Goal: Task Accomplishment & Management: Complete application form

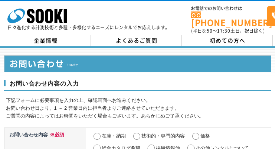
select select "15"
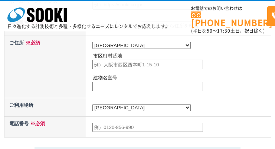
radio input "true"
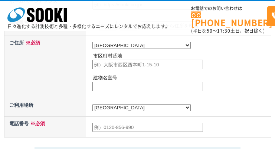
radio input "true"
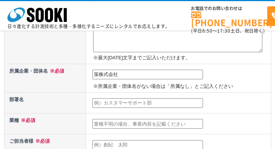
type input "策株式会社"
type input "経営企画"
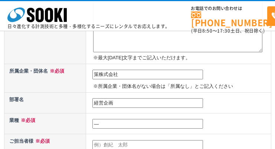
type input "―"
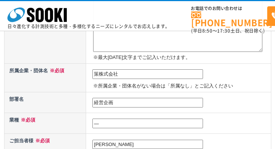
type input "[PERSON_NAME]"
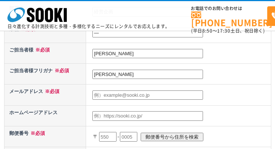
type input "[PERSON_NAME]"
type input "[EMAIL_ADDRESS][DOMAIN_NAME]"
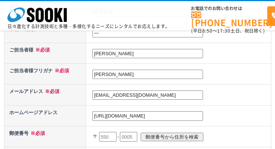
type input "[URL][DOMAIN_NAME]"
type input "950"
type input "9500"
type input "0912"
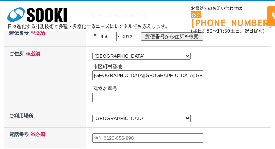
type input "[GEOGRAPHIC_DATA][GEOGRAPHIC_DATA][GEOGRAPHIC_DATA][PERSON_NAME]"
type input "―"
type input "07091995805"
type textarea "loremipsumdol。sitametconsecte。 adi6e3seddoeiusmodtemporin「UTLABOREE（dolorem）」al…"
